Goal: Task Accomplishment & Management: Manage account settings

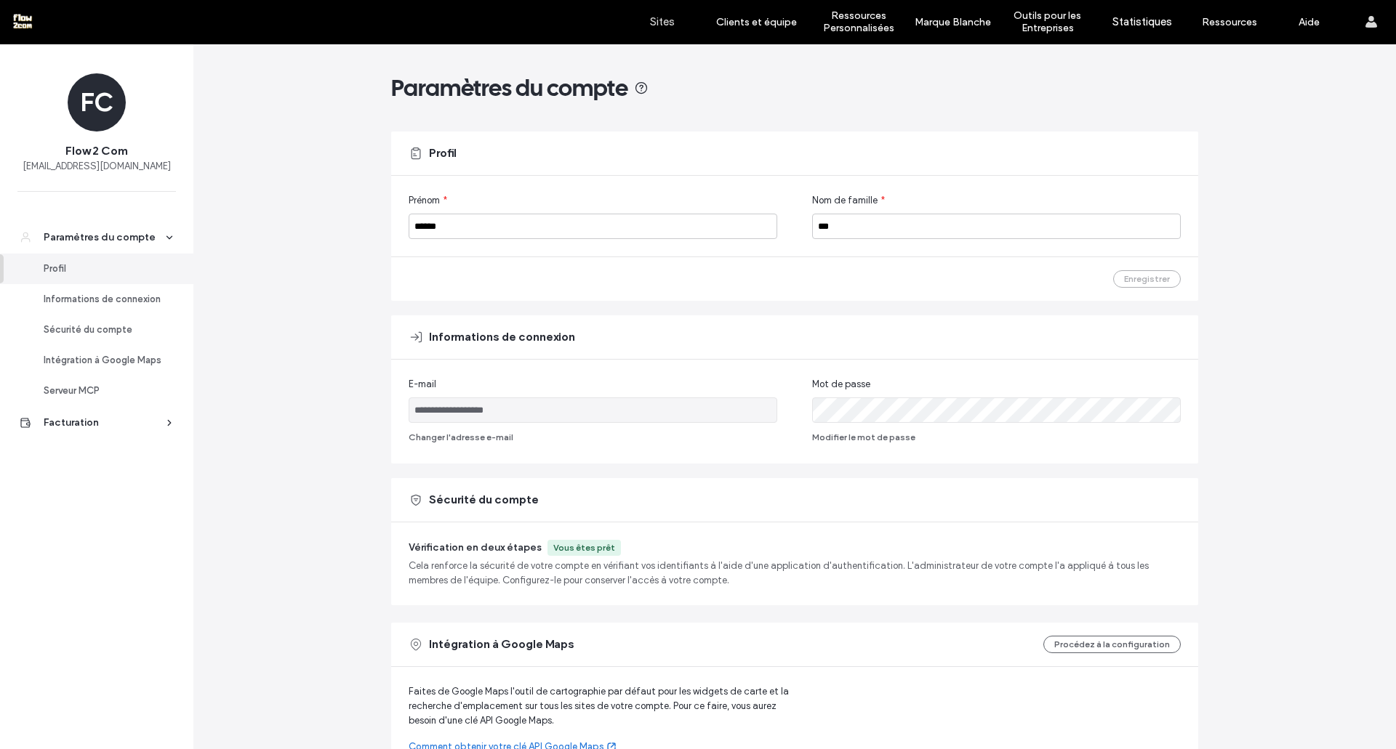
click at [658, 24] on label "Sites" at bounding box center [662, 21] width 25 height 13
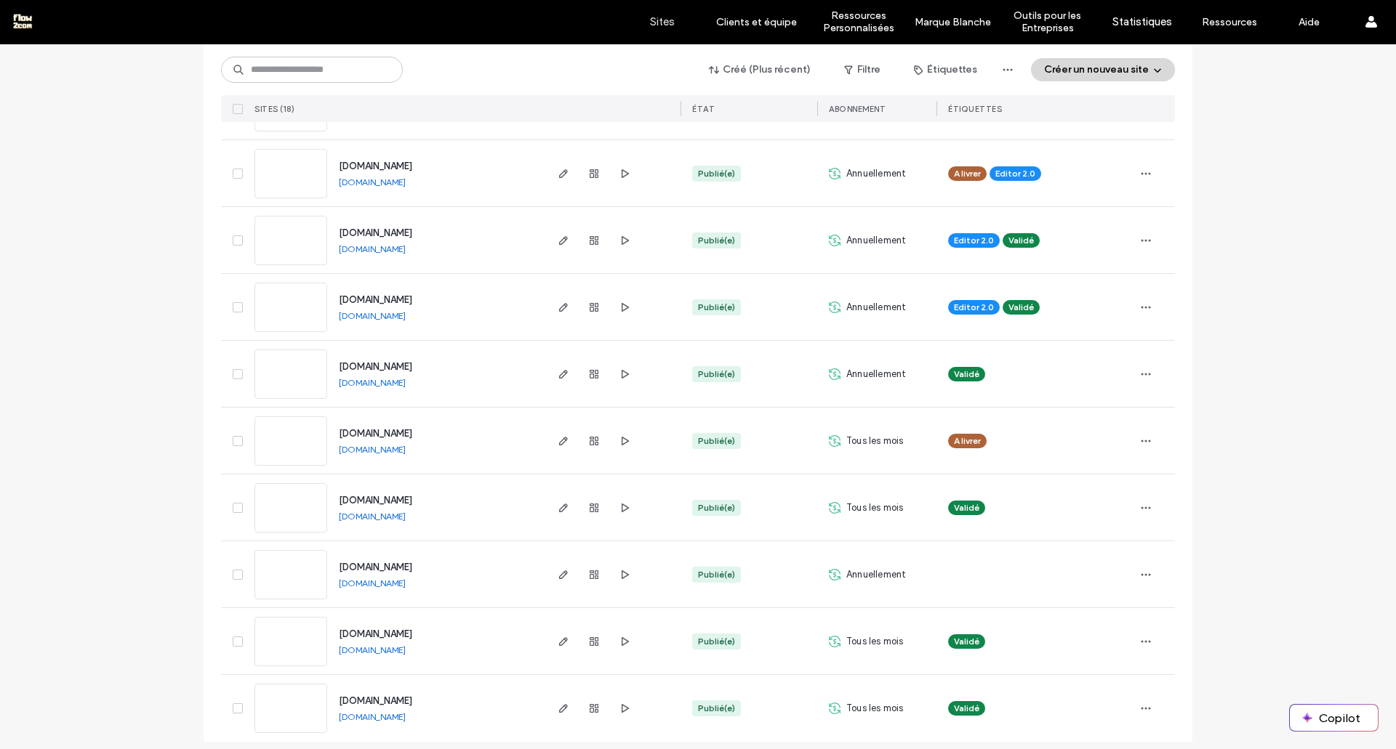
scroll to position [758, 0]
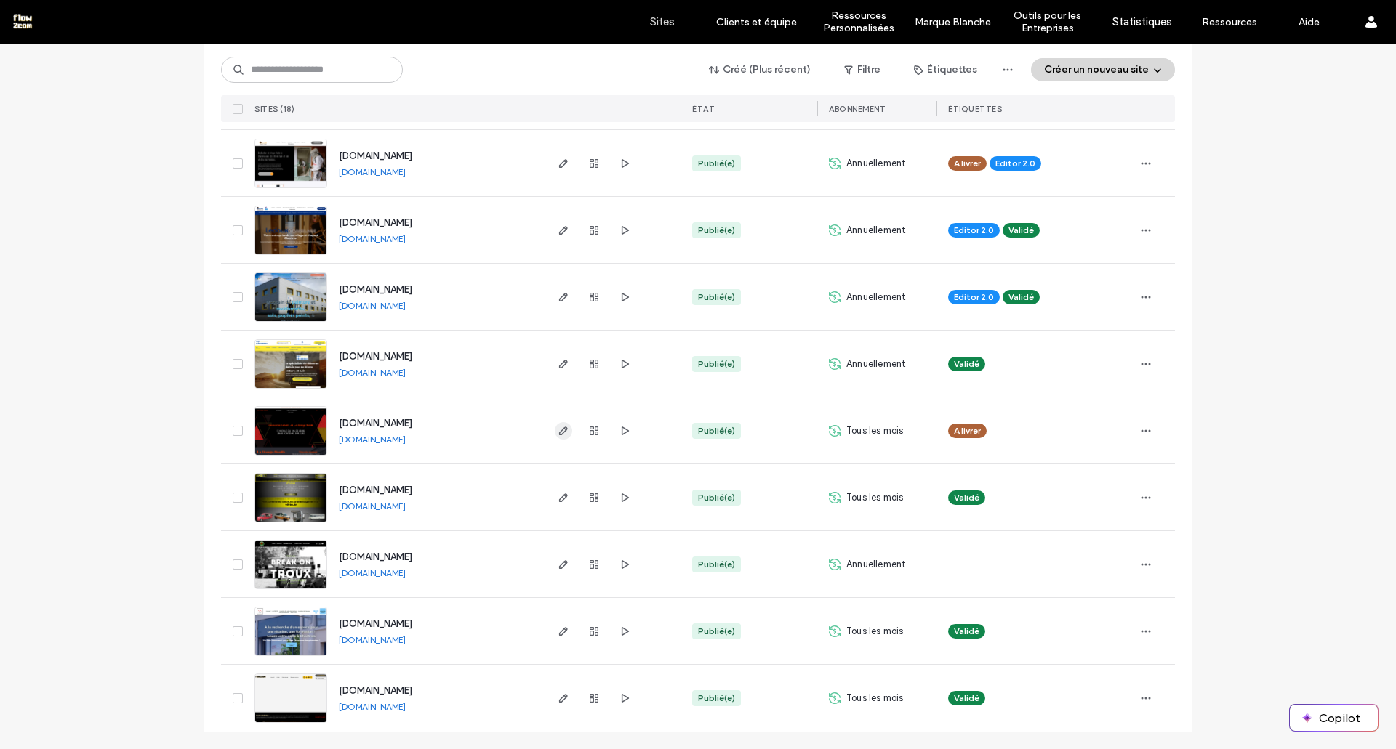
click at [559, 431] on use "button" at bounding box center [563, 431] width 9 height 9
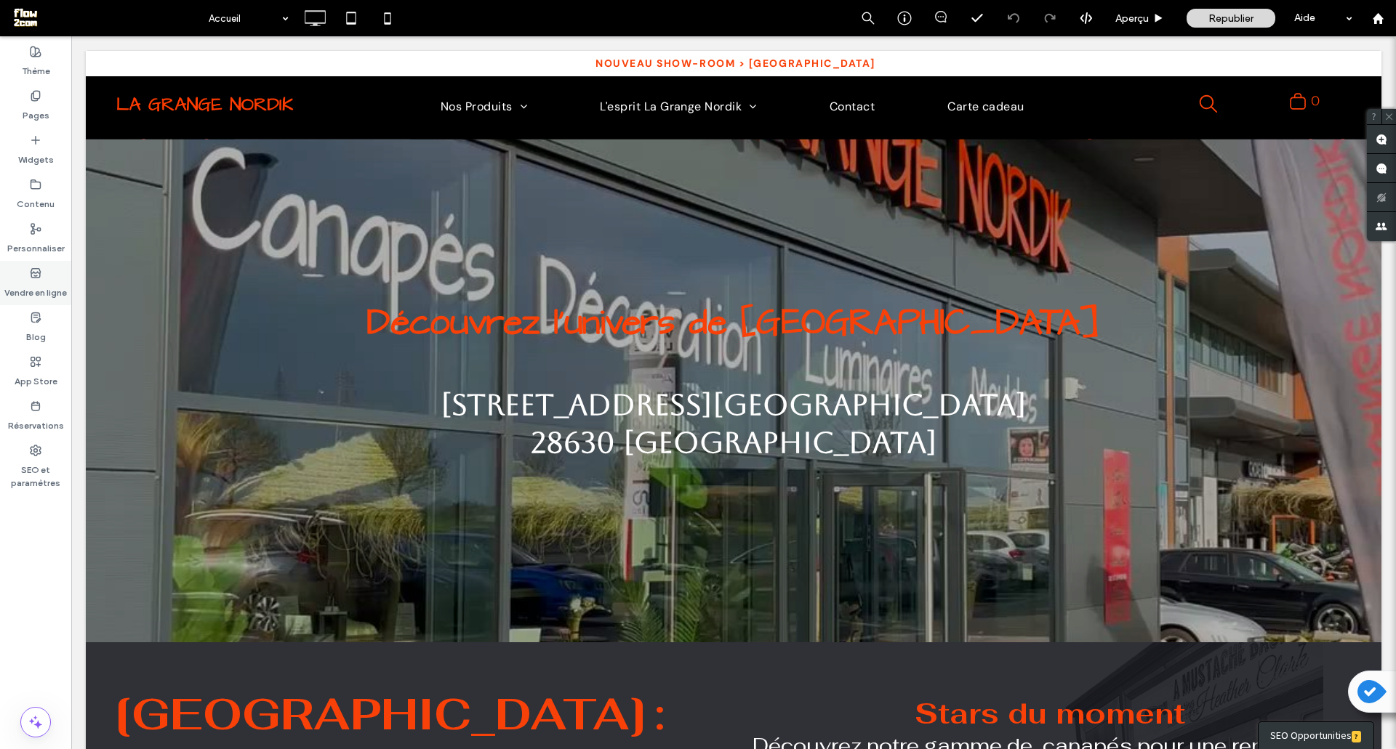
click at [34, 272] on use at bounding box center [35, 272] width 9 height 9
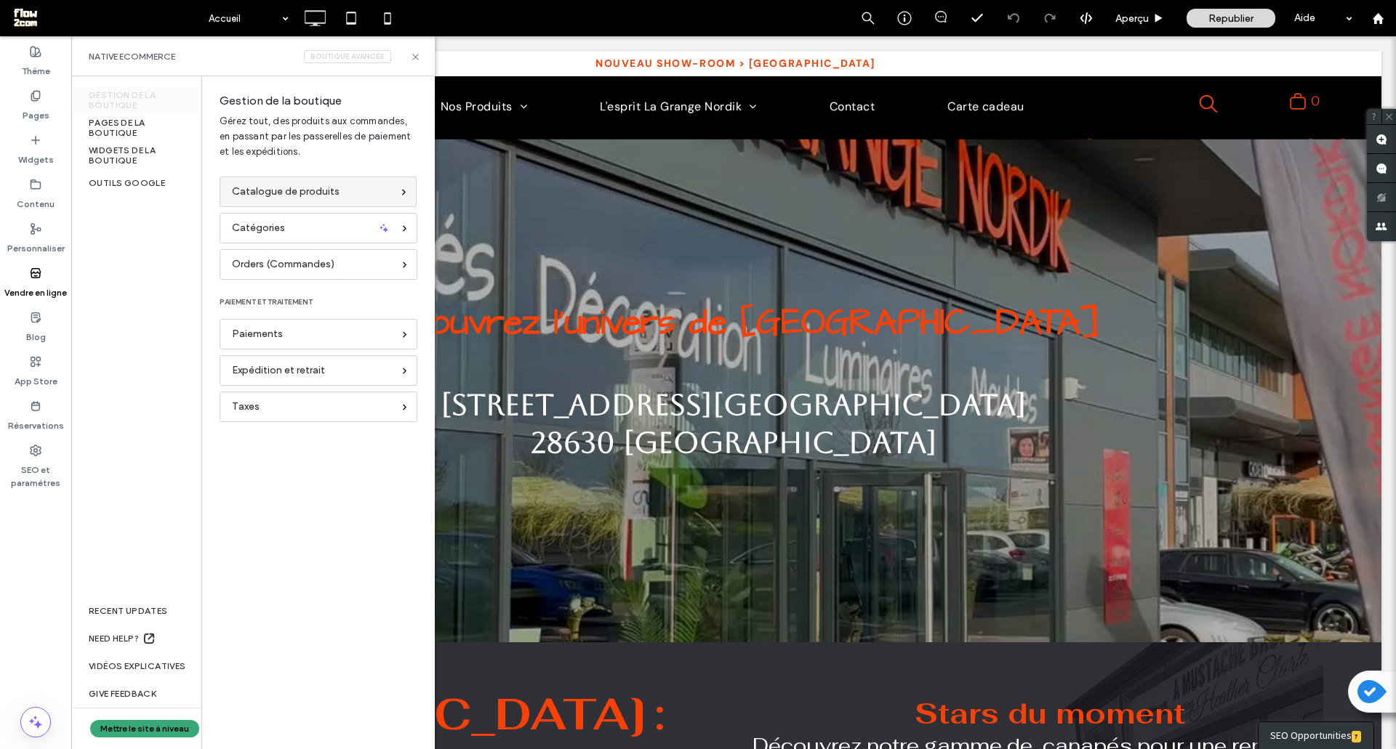
click at [273, 189] on span "Catalogue de produits" at bounding box center [286, 192] width 108 height 16
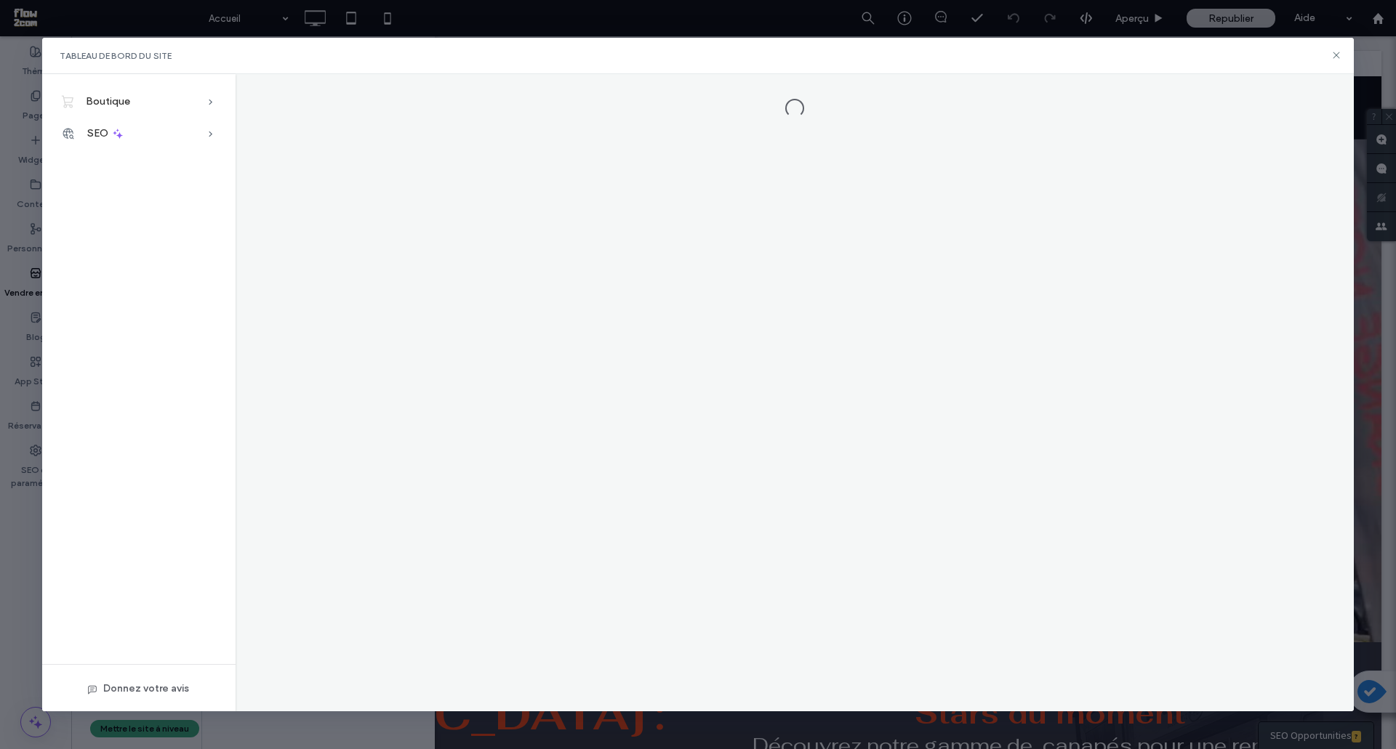
click at [1339, 56] on icon at bounding box center [1336, 55] width 12 height 12
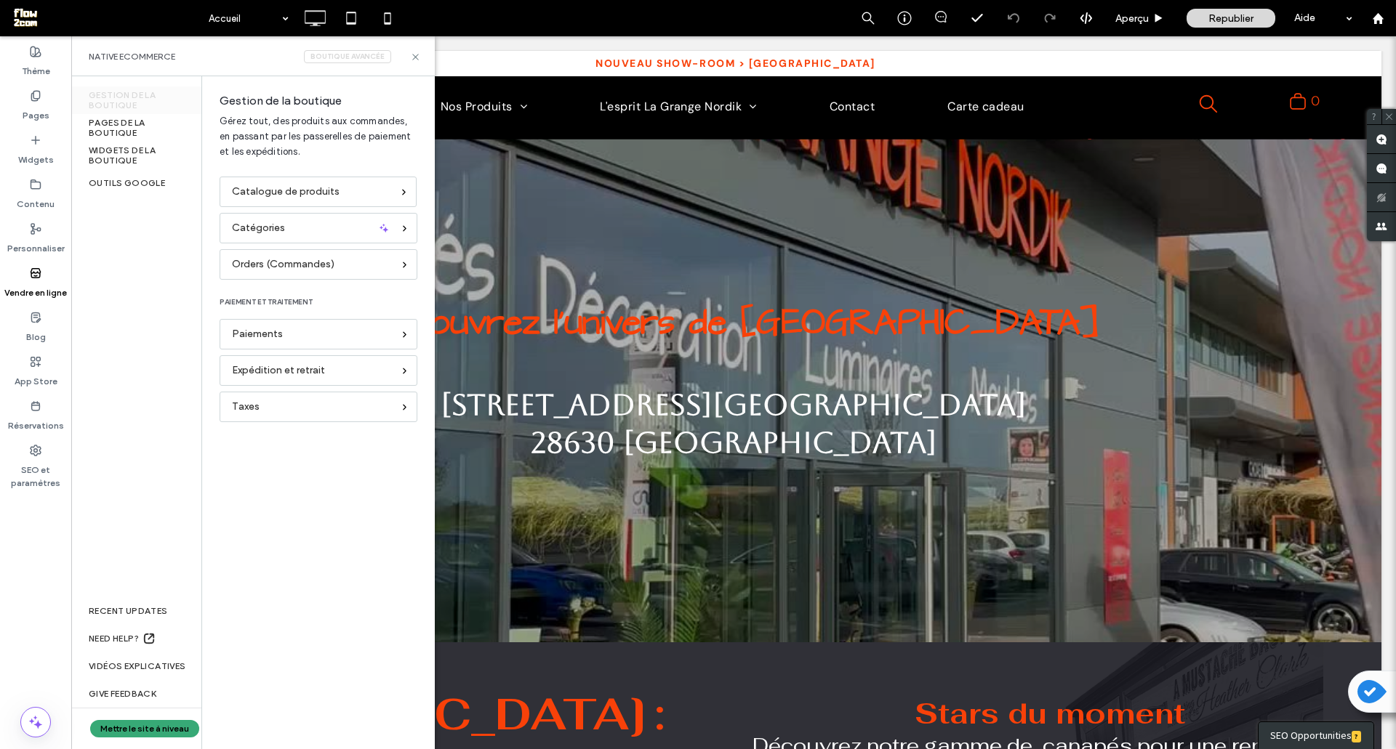
click at [37, 282] on label "Vendre en ligne" at bounding box center [35, 289] width 63 height 20
click at [267, 228] on span "Catégories" at bounding box center [258, 228] width 53 height 16
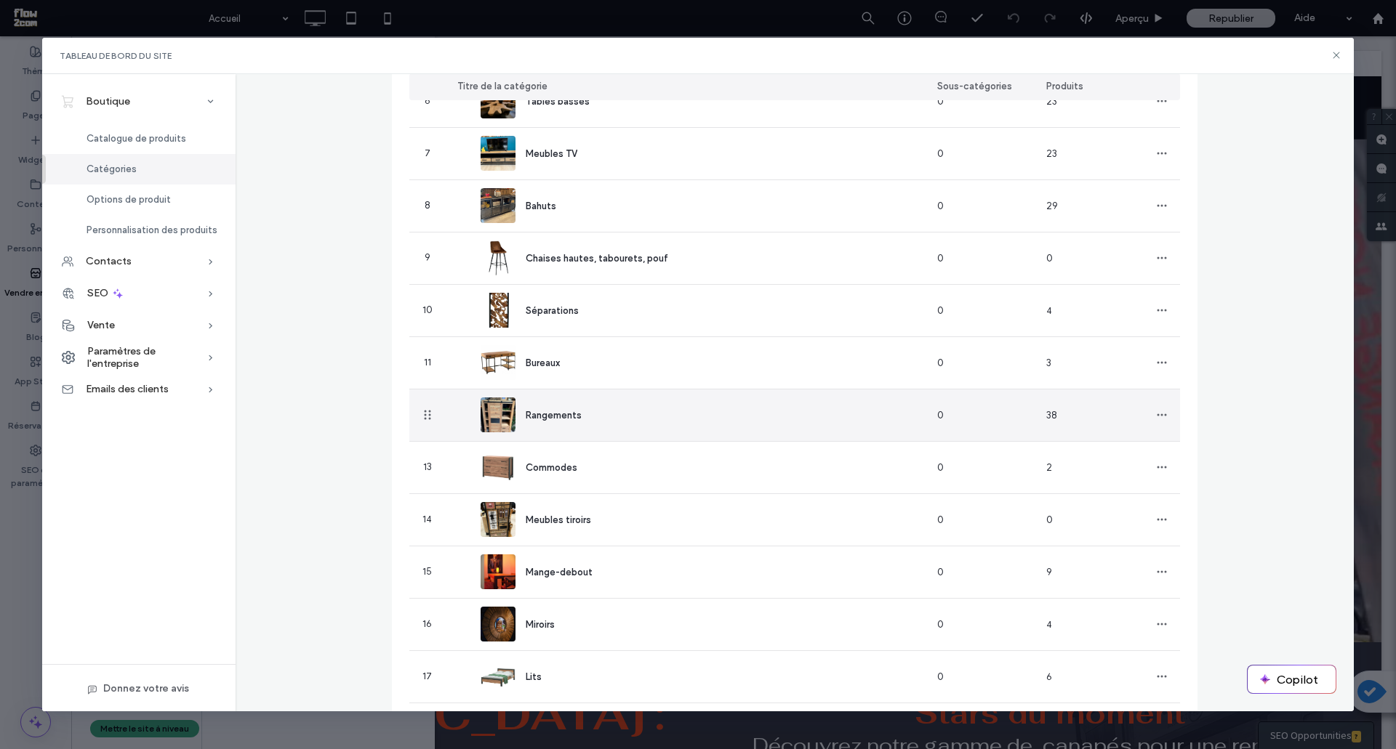
scroll to position [436, 0]
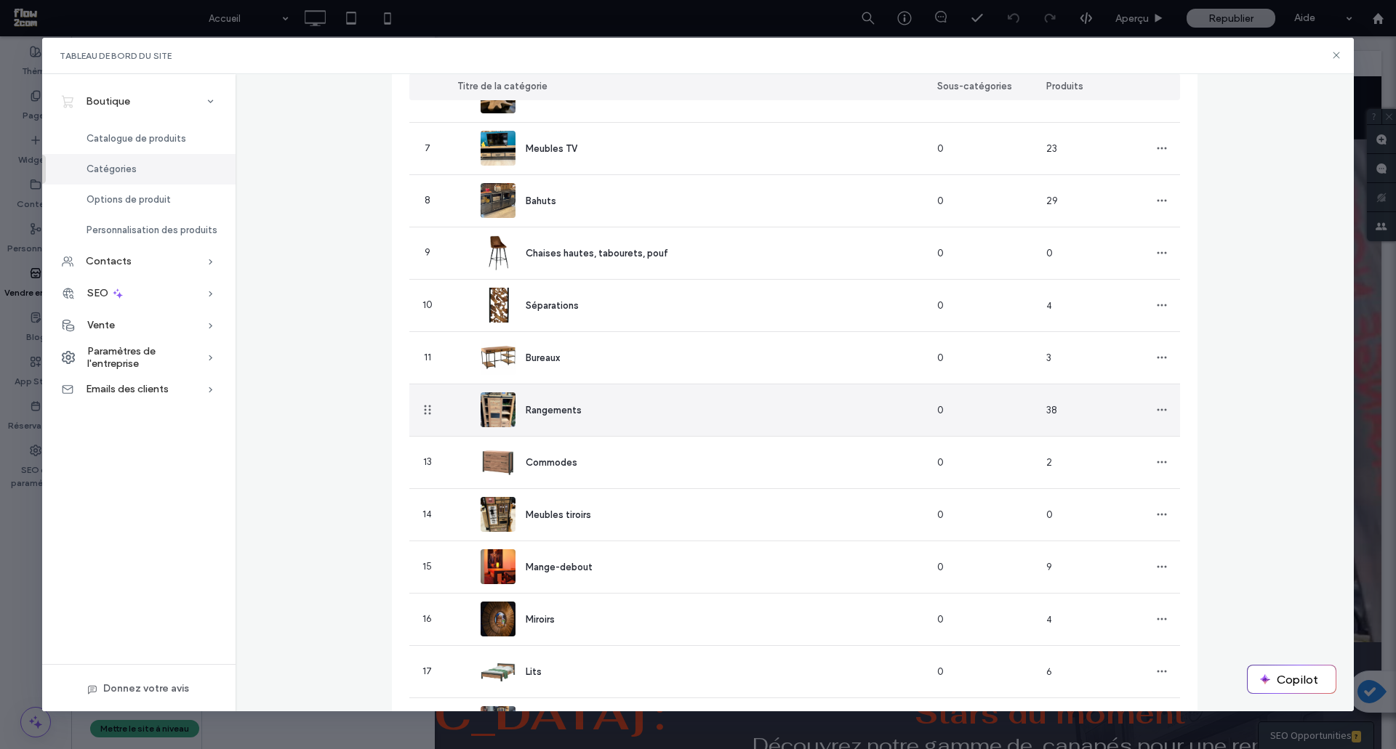
click at [492, 416] on img at bounding box center [497, 410] width 35 height 35
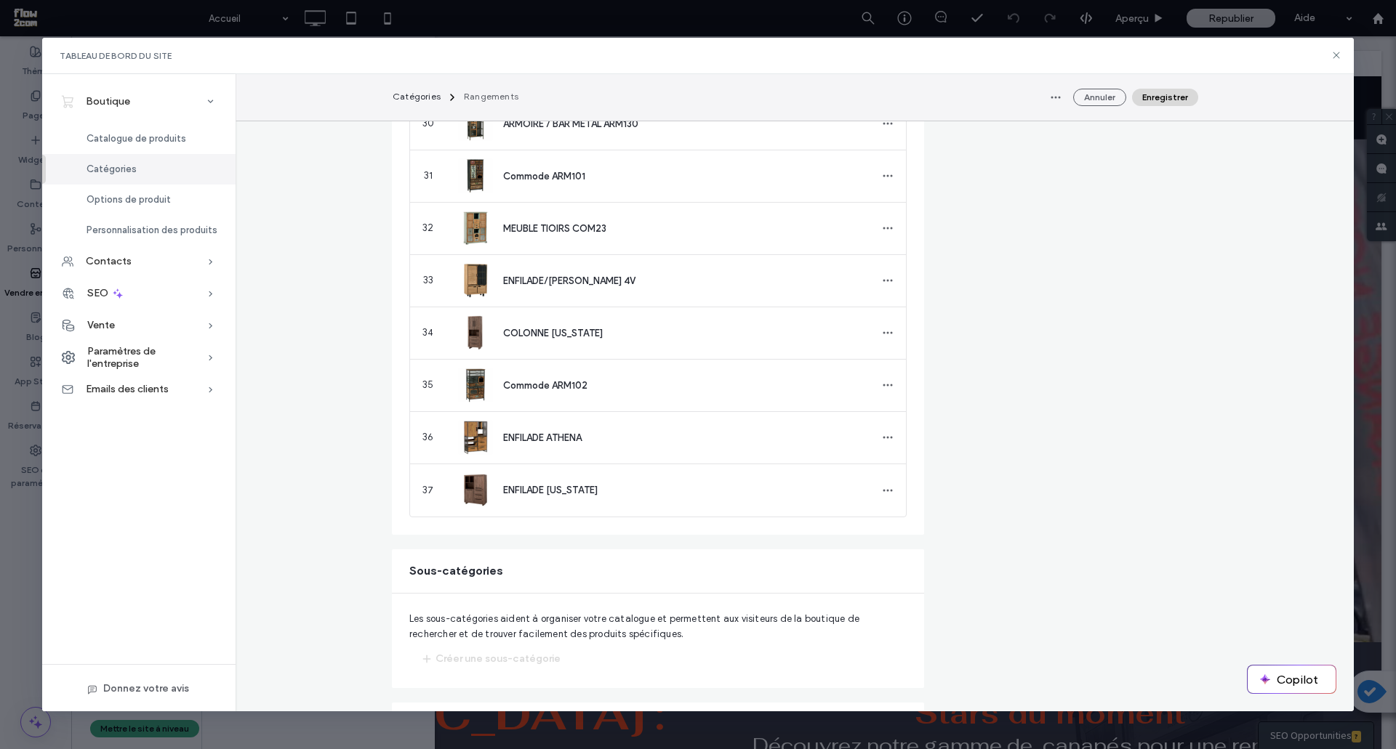
scroll to position [2226, 0]
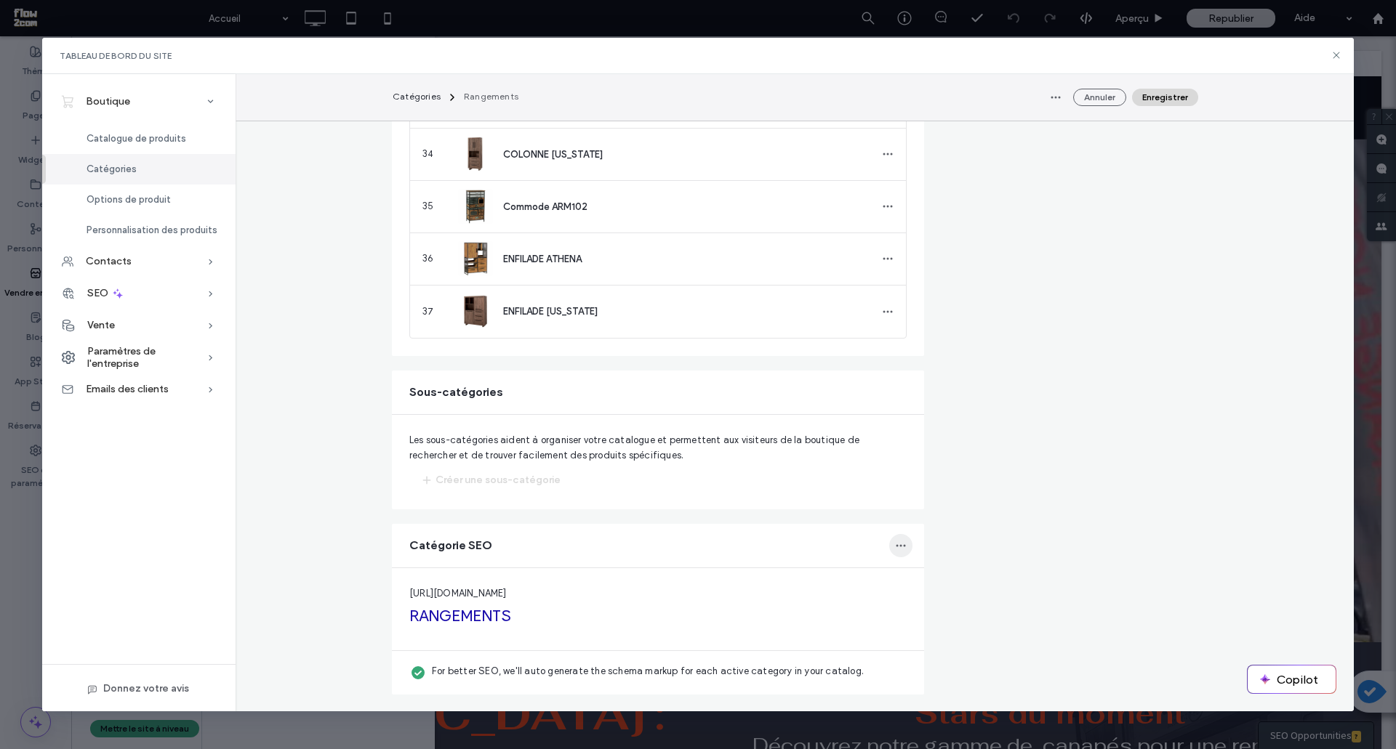
click at [895, 542] on icon "button" at bounding box center [901, 546] width 12 height 12
click at [855, 579] on span "Edit Category SEO" at bounding box center [848, 583] width 86 height 15
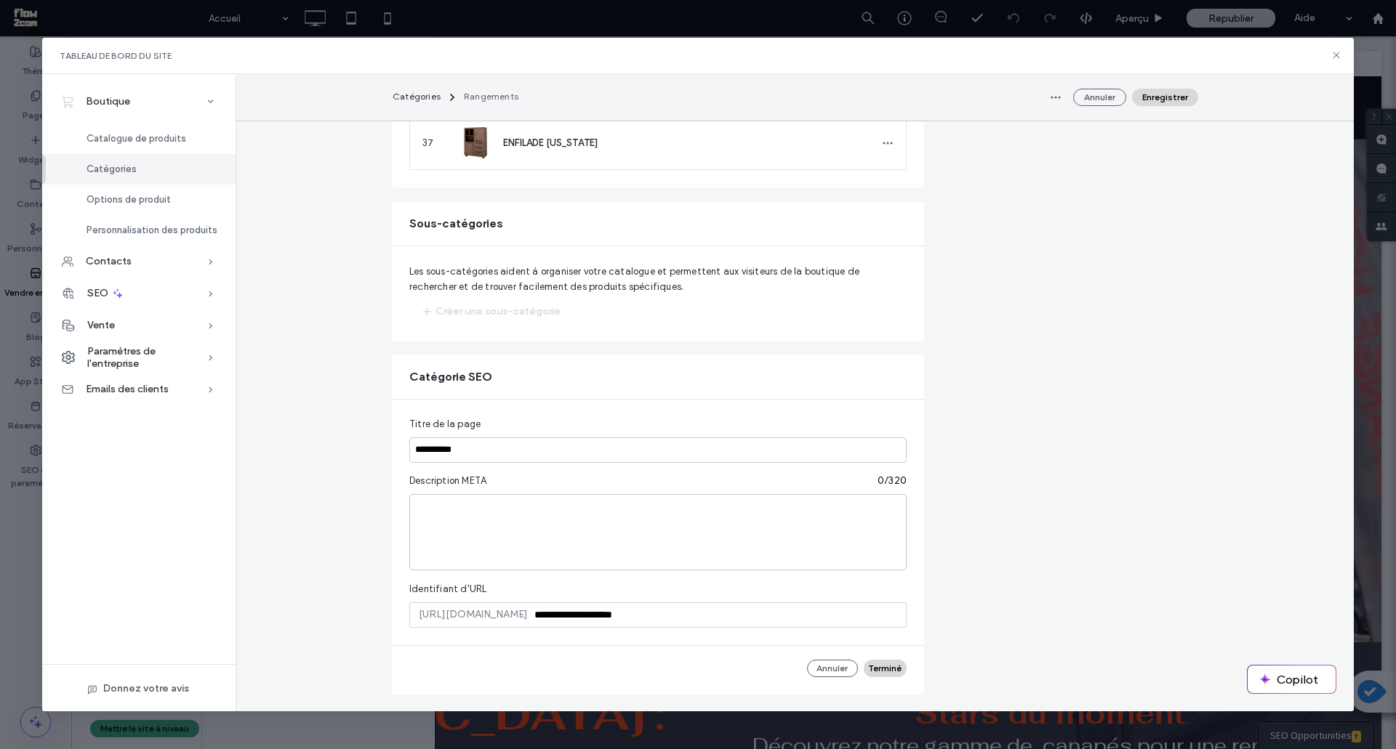
drag, startPoint x: 691, startPoint y: 618, endPoint x: 859, endPoint y: 624, distance: 168.7
click at [859, 624] on span "**********" at bounding box center [657, 615] width 497 height 25
type input "*"
type input "**********"
drag, startPoint x: 408, startPoint y: 448, endPoint x: 579, endPoint y: 466, distance: 172.5
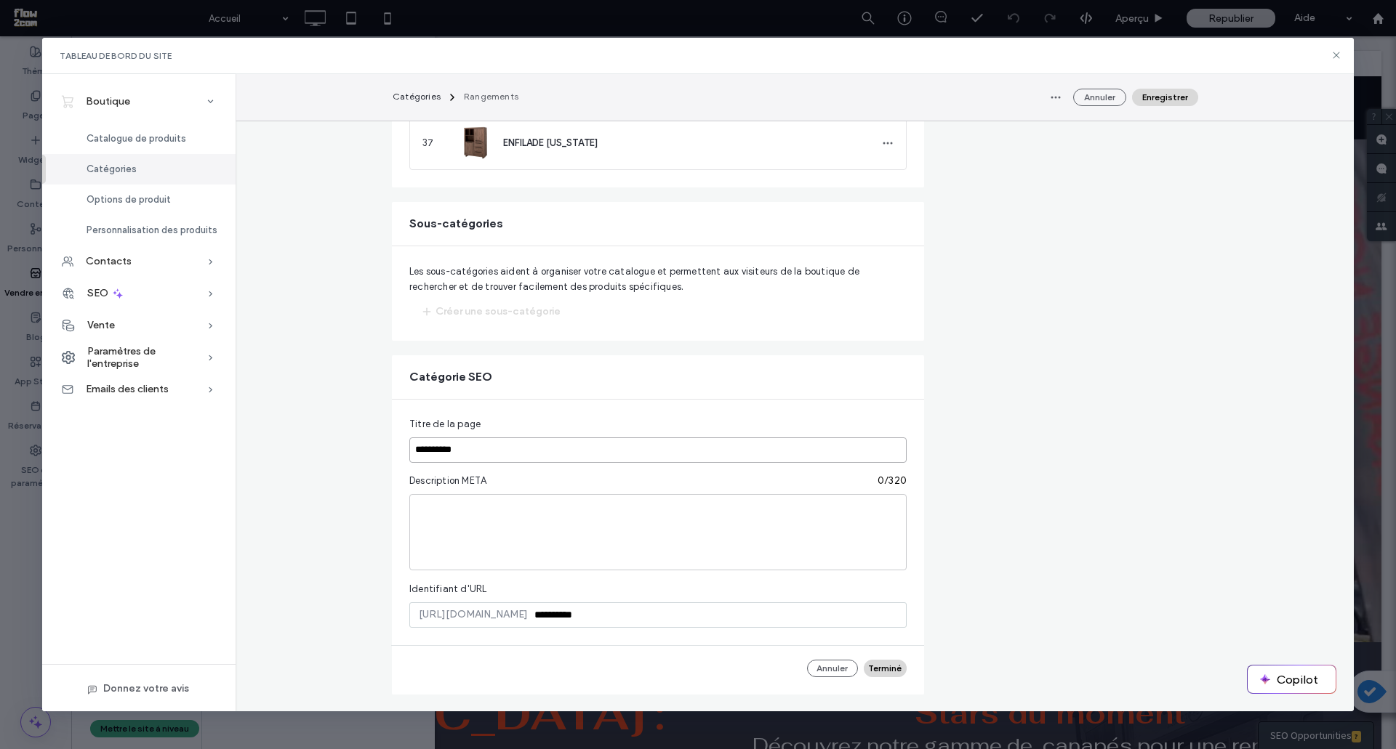
click at [576, 464] on fieldset "**********" at bounding box center [657, 547] width 497 height 260
click at [873, 670] on button "Terminé" at bounding box center [885, 668] width 43 height 17
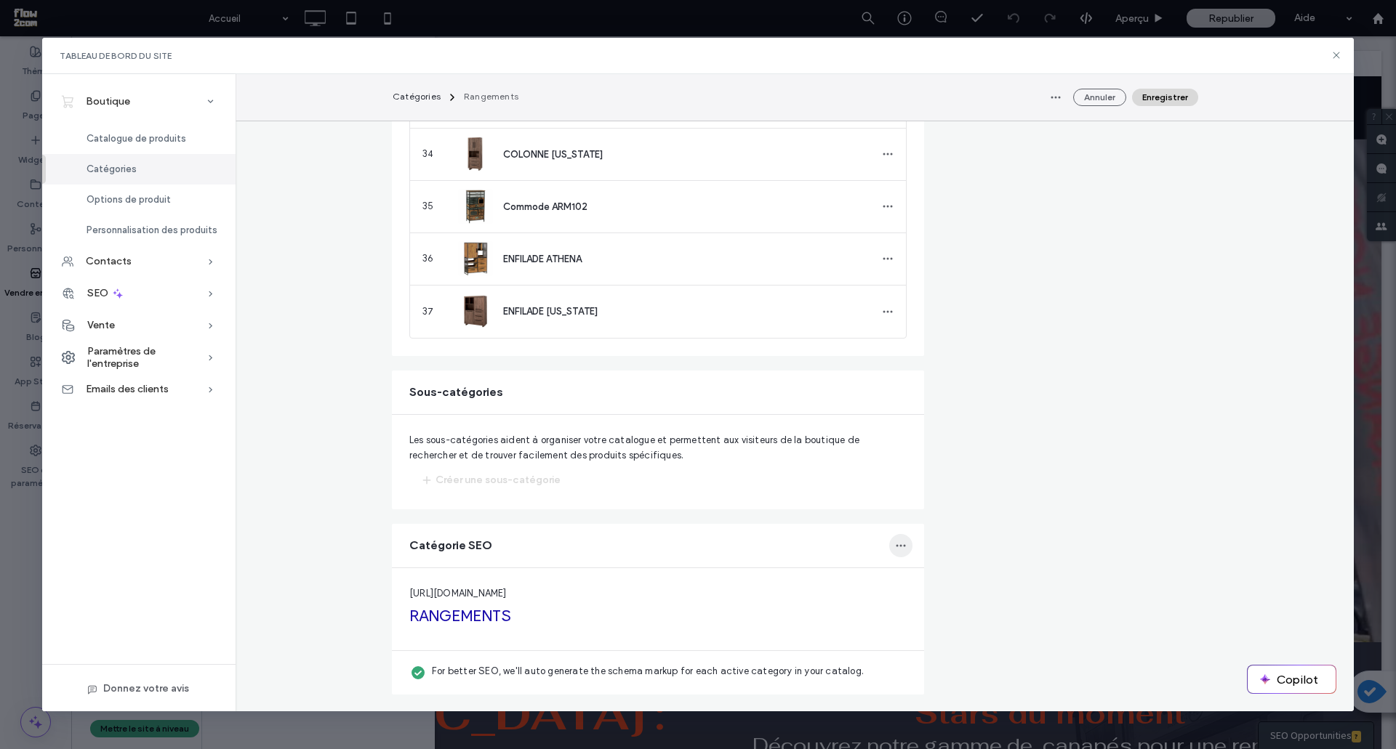
click at [889, 547] on span "button" at bounding box center [900, 545] width 23 height 23
click at [852, 581] on span "Edit Category SEO" at bounding box center [848, 583] width 86 height 15
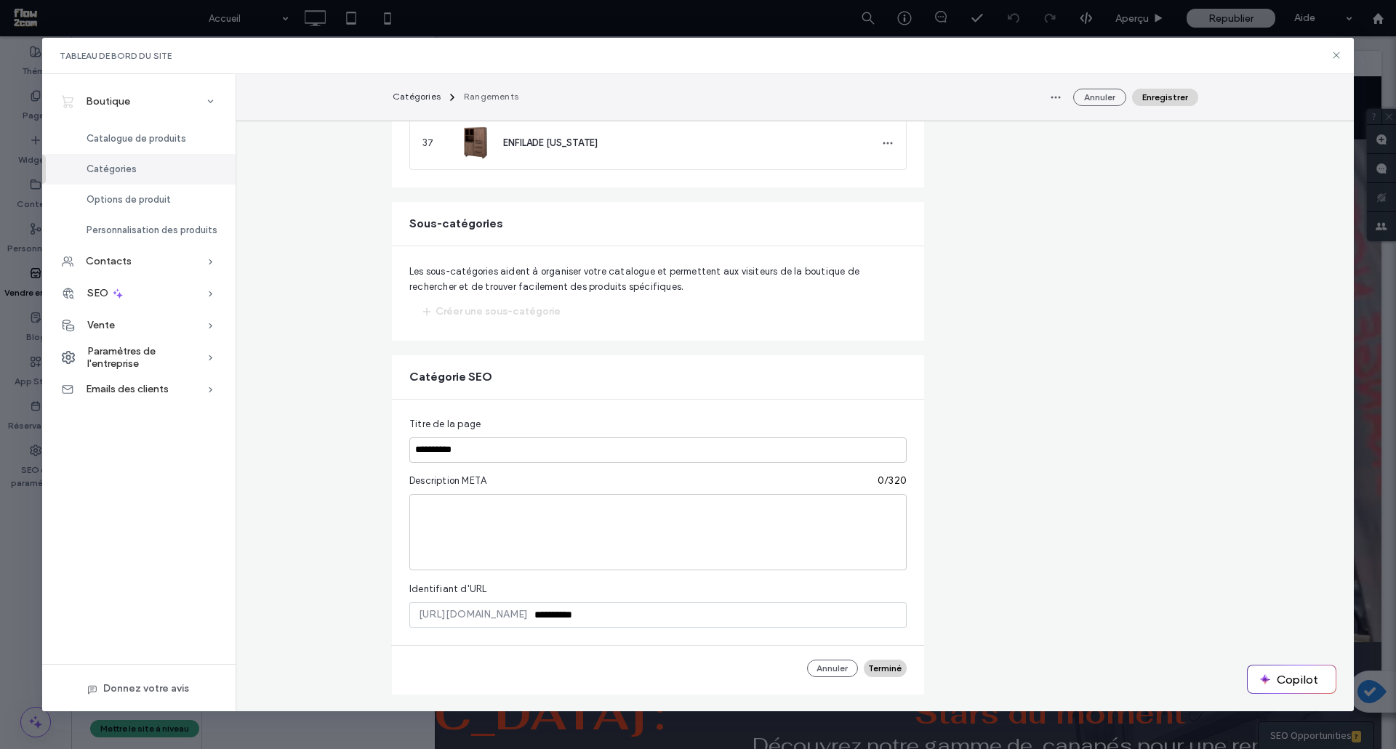
click at [616, 612] on input "**********" at bounding box center [717, 615] width 369 height 17
drag, startPoint x: 867, startPoint y: 666, endPoint x: 720, endPoint y: 608, distance: 157.7
click at [720, 608] on fieldset "**********" at bounding box center [657, 547] width 497 height 260
click at [727, 616] on input "**********" at bounding box center [717, 615] width 369 height 17
type input "**********"
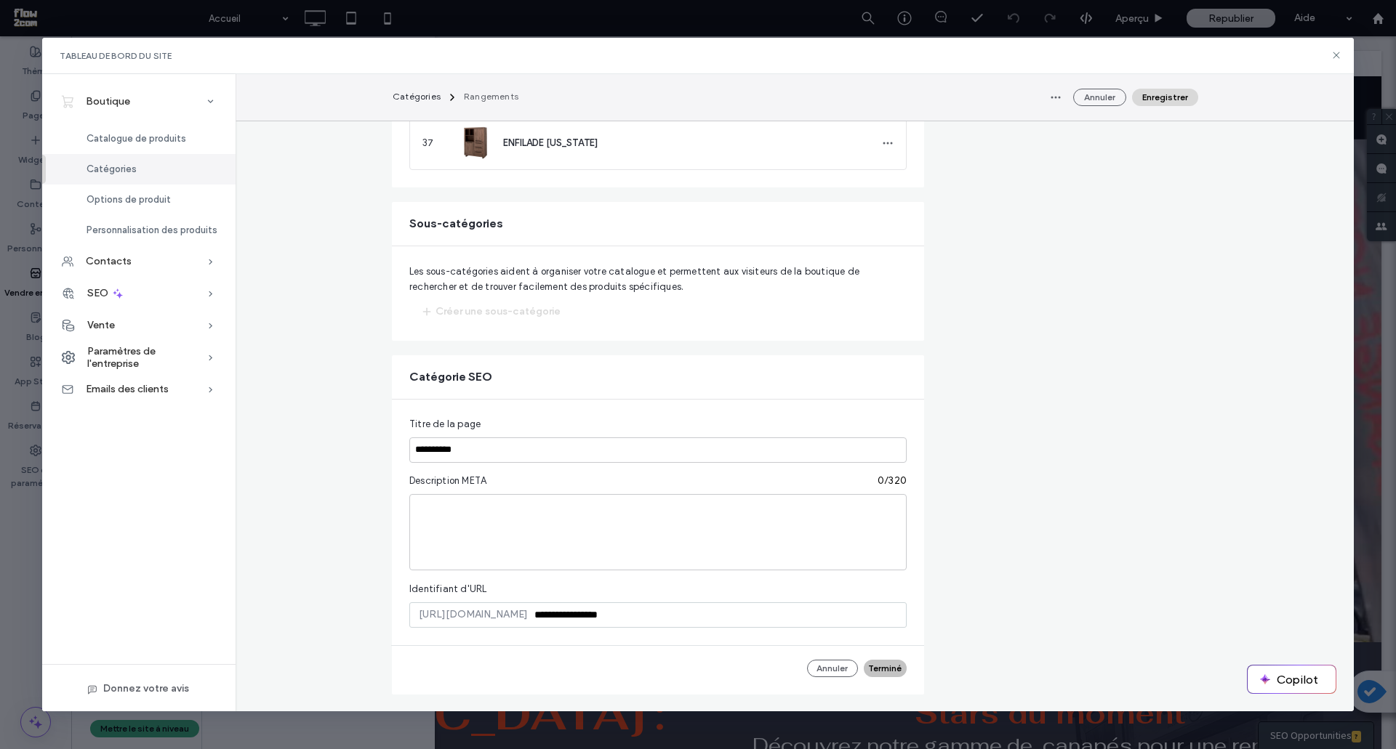
click at [887, 667] on button "Terminé" at bounding box center [885, 668] width 43 height 17
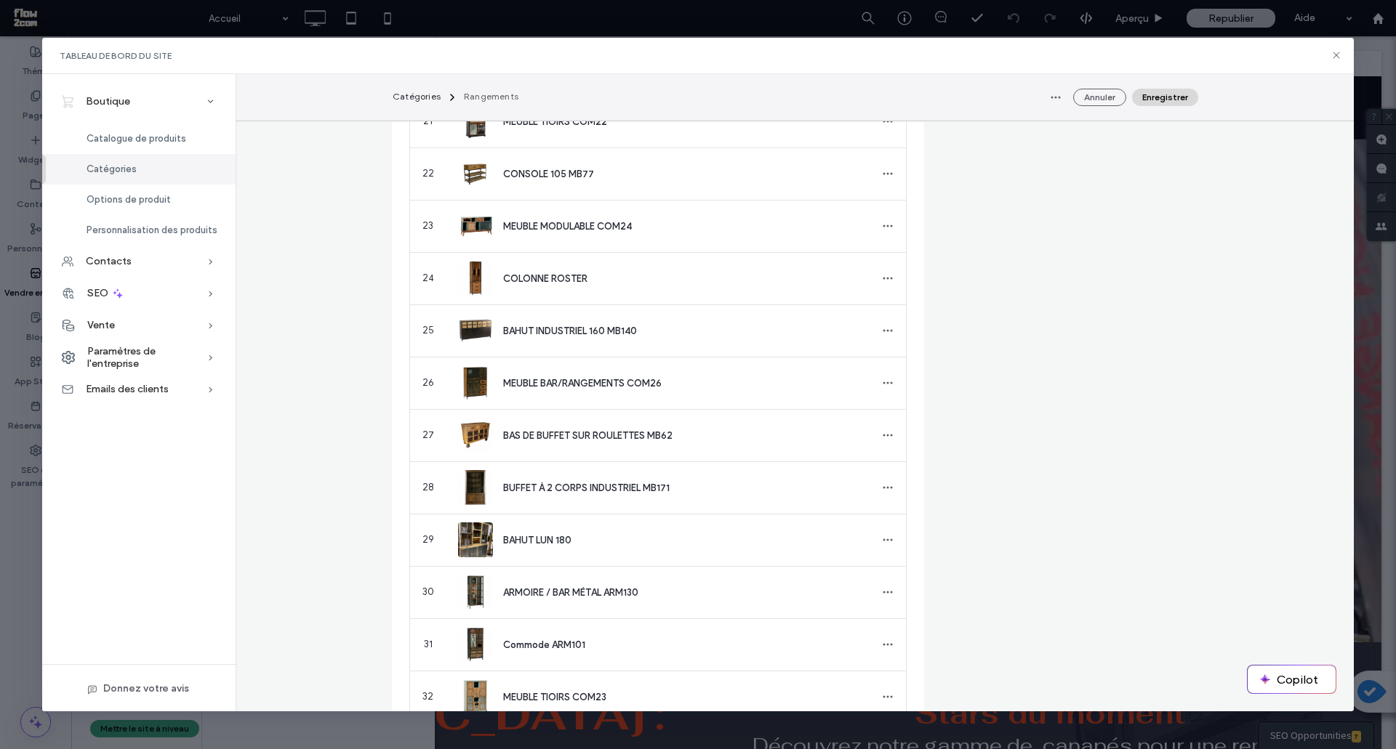
scroll to position [1282, 0]
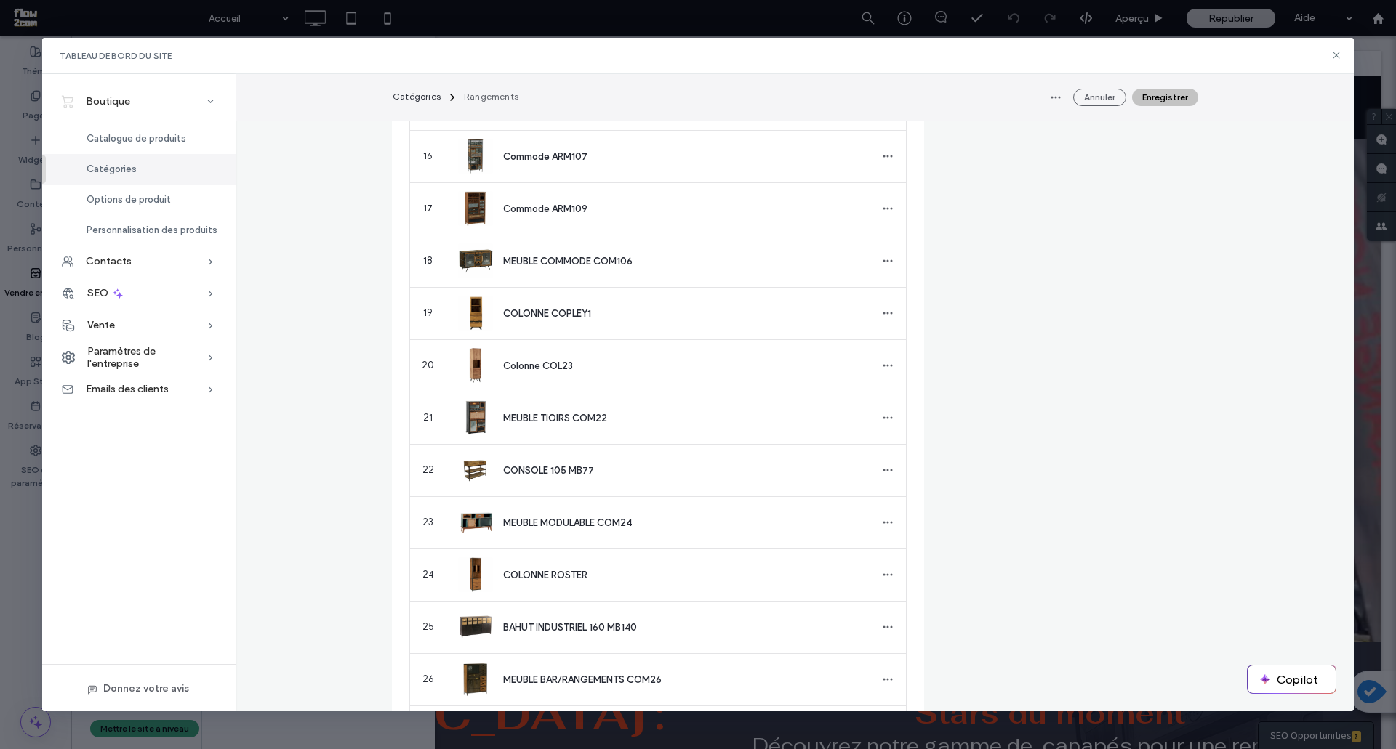
click at [1177, 100] on button "Enregistrer" at bounding box center [1165, 97] width 66 height 17
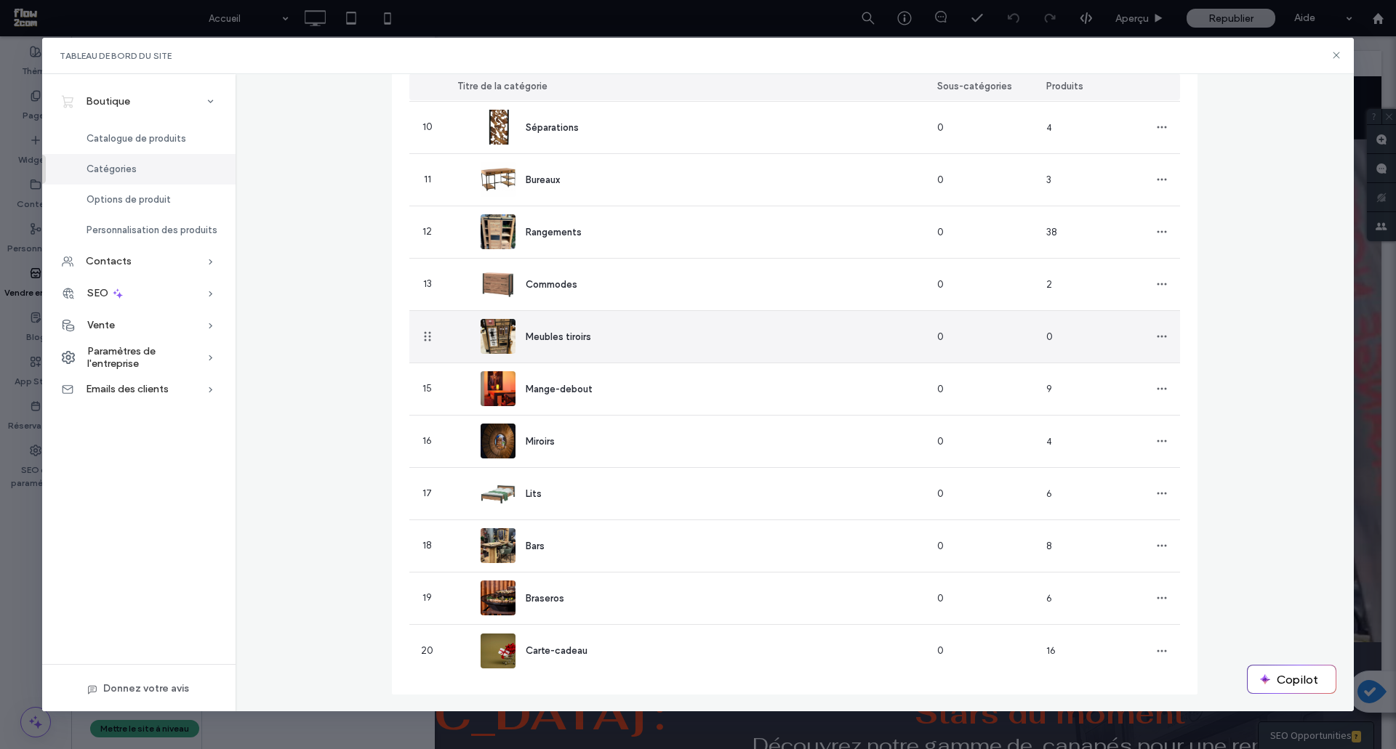
scroll to position [614, 0]
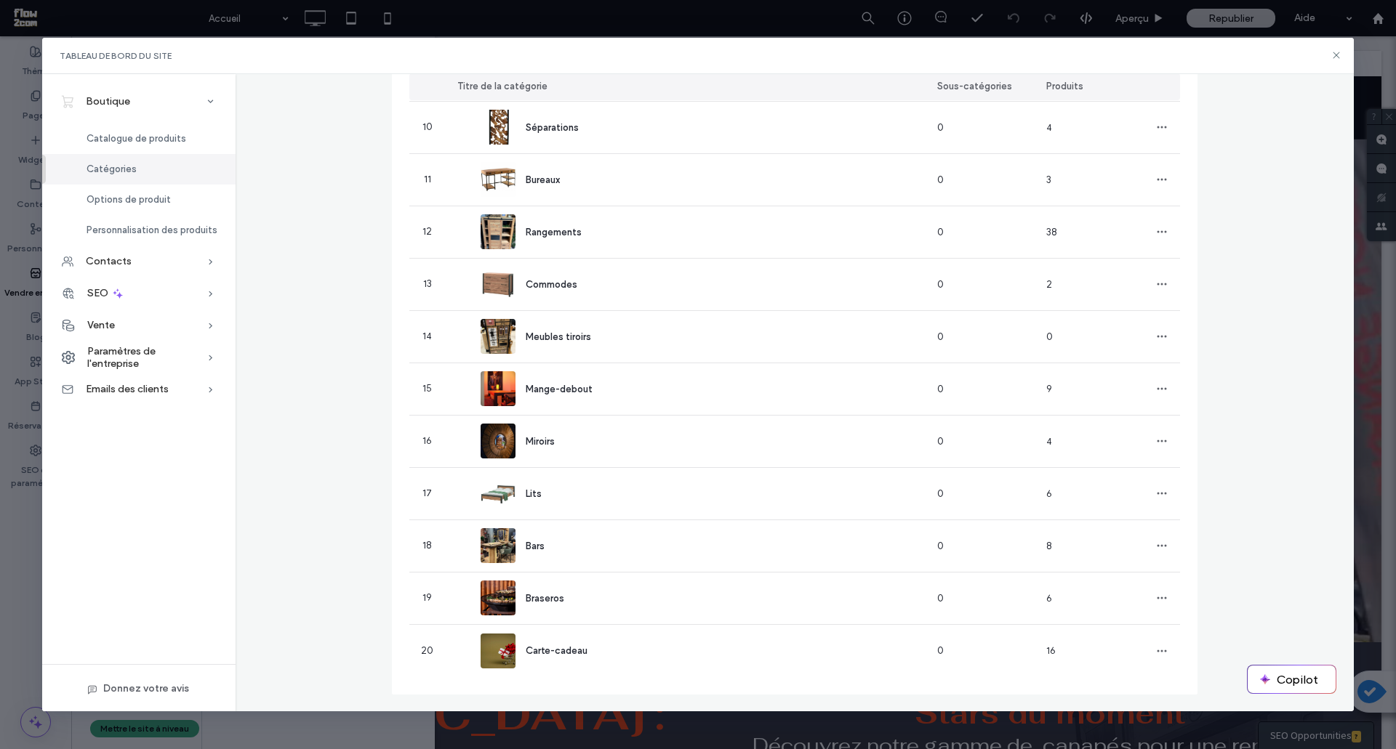
drag, startPoint x: 1333, startPoint y: 58, endPoint x: 1222, endPoint y: 25, distance: 116.1
click at [1332, 58] on icon at bounding box center [1336, 55] width 12 height 12
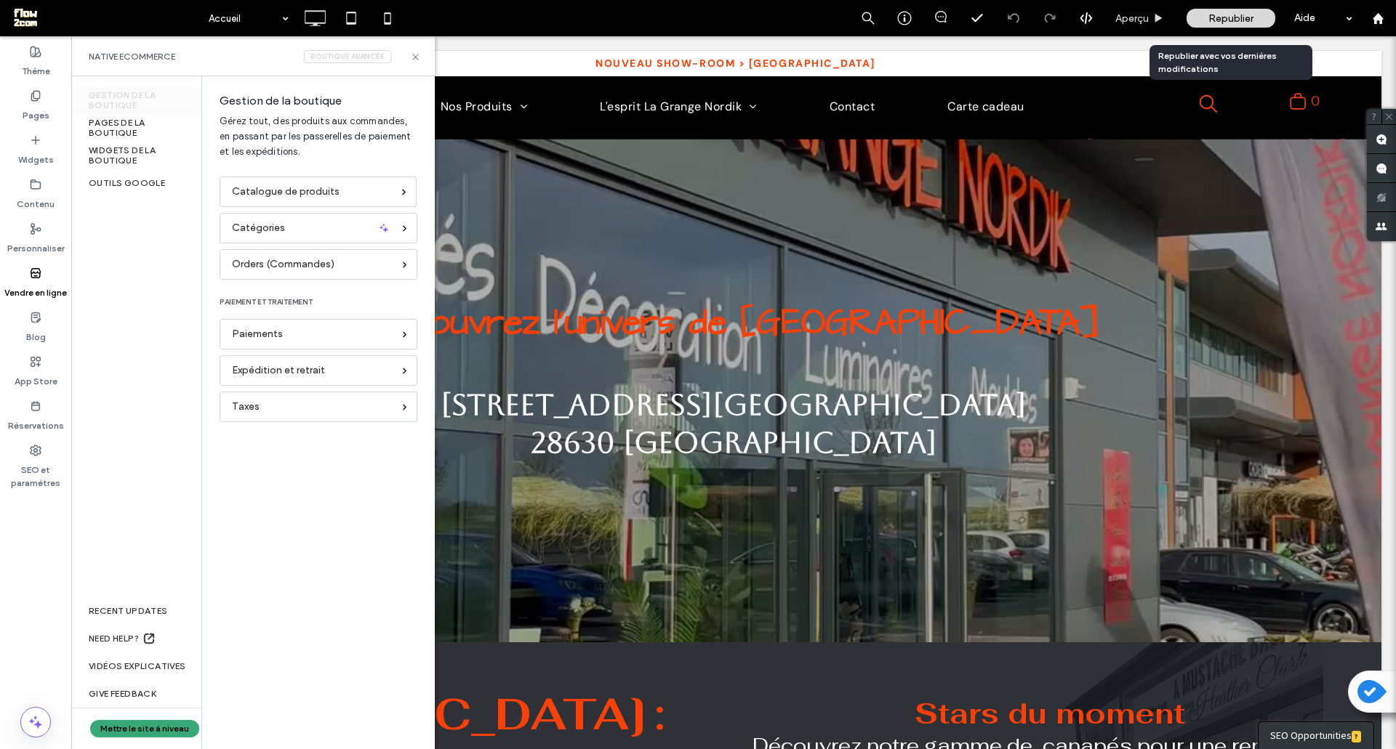
drag, startPoint x: 1222, startPoint y: 25, endPoint x: 1165, endPoint y: 9, distance: 58.9
click at [1221, 25] on div "Republier" at bounding box center [1230, 18] width 89 height 19
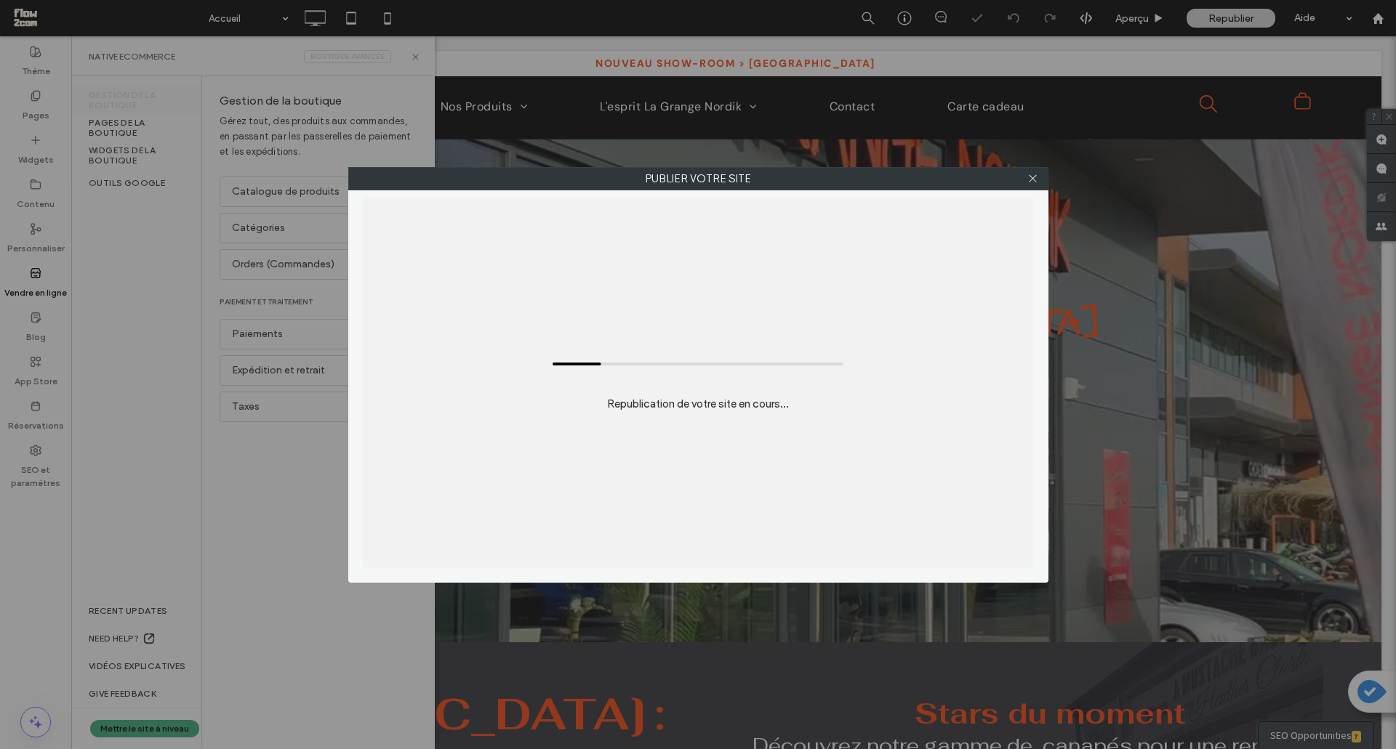
scroll to position [0, 0]
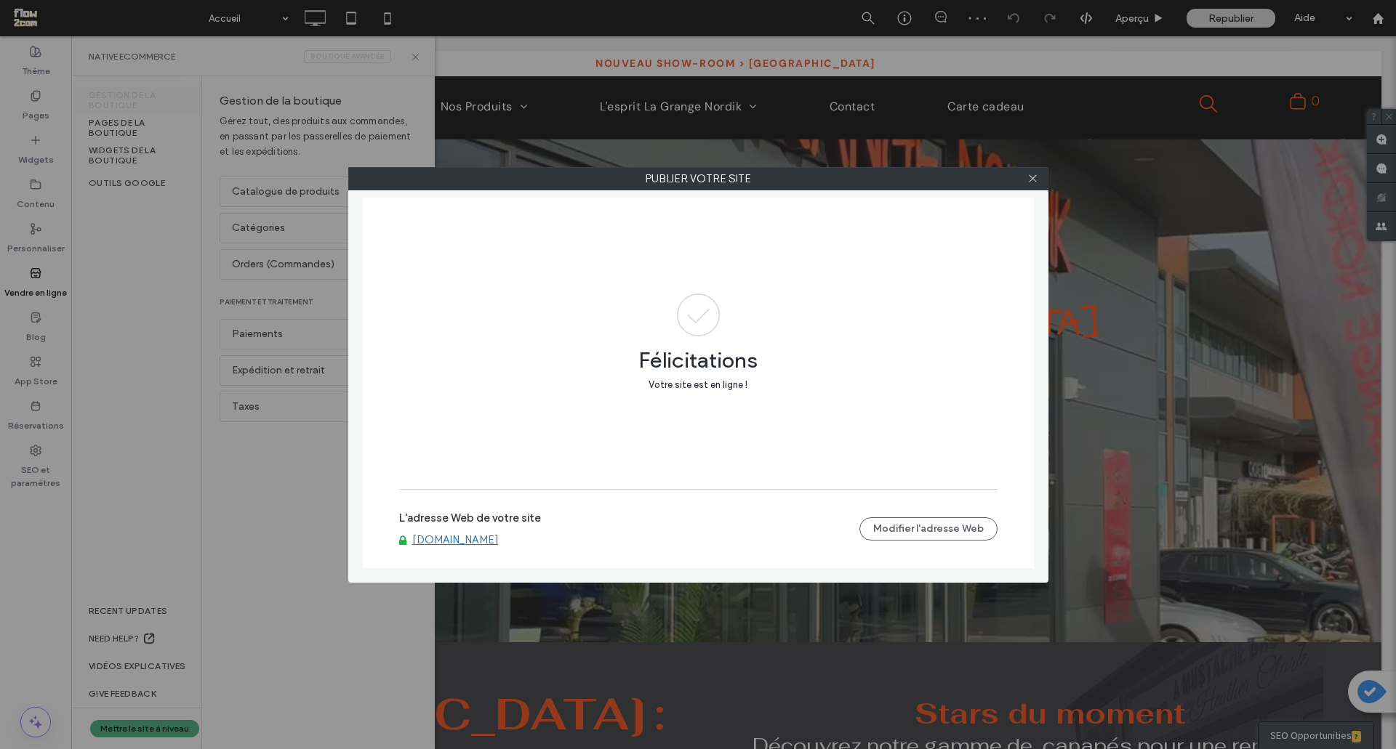
drag, startPoint x: 439, startPoint y: 523, endPoint x: 430, endPoint y: 544, distance: 23.1
click at [438, 524] on label "L'adresse Web de votre site" at bounding box center [470, 523] width 142 height 22
click at [428, 545] on link "[DOMAIN_NAME]" at bounding box center [455, 540] width 86 height 13
